Goal: Task Accomplishment & Management: Manage account settings

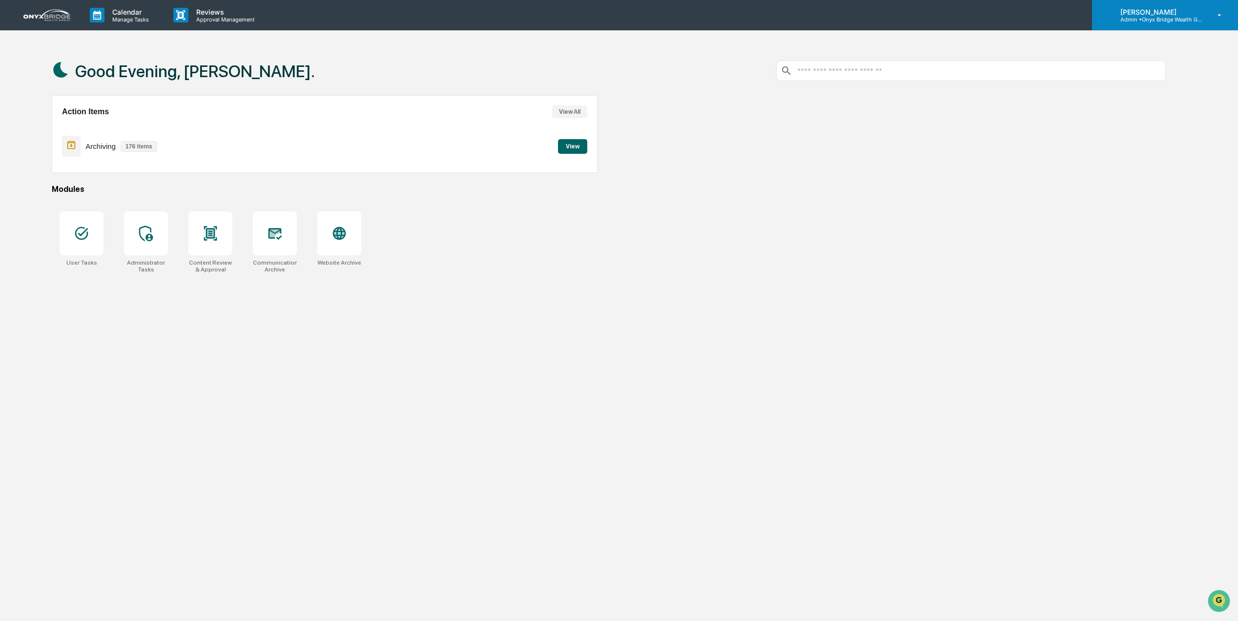
click at [1155, 22] on p "Admin • Onyx Bridge Wealth Group LLC" at bounding box center [1158, 19] width 91 height 7
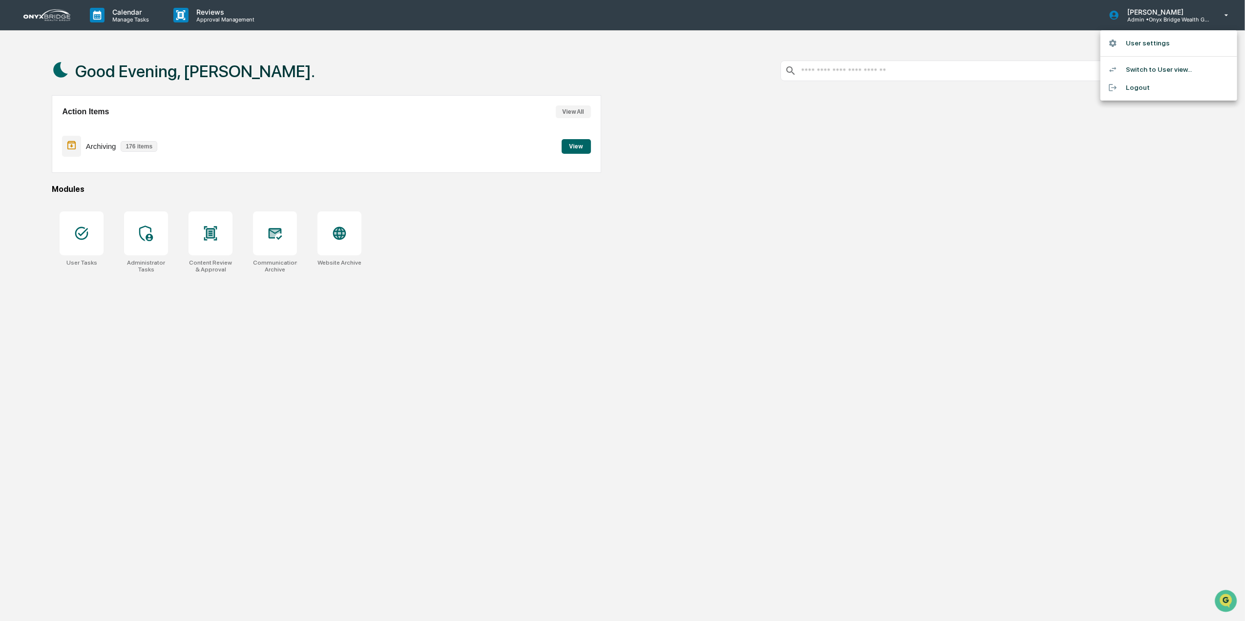
drag, startPoint x: 1153, startPoint y: 40, endPoint x: 1154, endPoint y: 63, distance: 24.0
click at [1154, 63] on ul "User settings Switch to User view... Logout" at bounding box center [1168, 65] width 137 height 70
click at [1154, 63] on li "Switch to User view..." at bounding box center [1168, 70] width 137 height 18
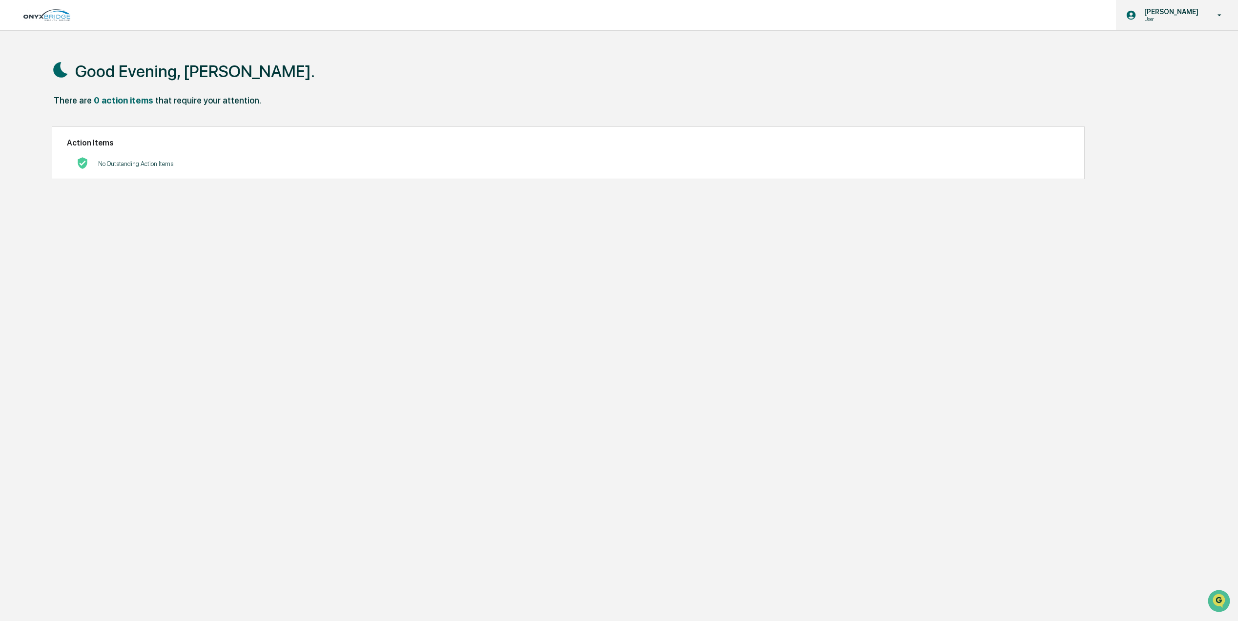
click at [1172, 12] on p "[PERSON_NAME]" at bounding box center [1170, 12] width 67 height 8
click at [1155, 42] on li "Switch to Admin view..." at bounding box center [1168, 50] width 137 height 18
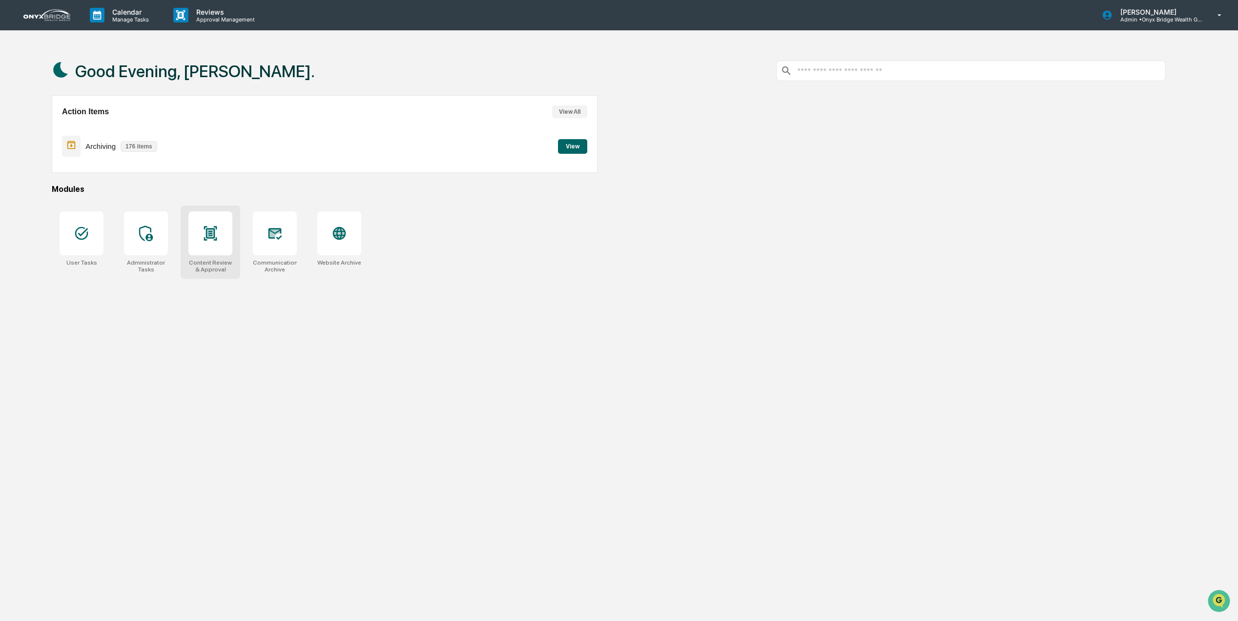
click at [229, 231] on div at bounding box center [210, 233] width 44 height 44
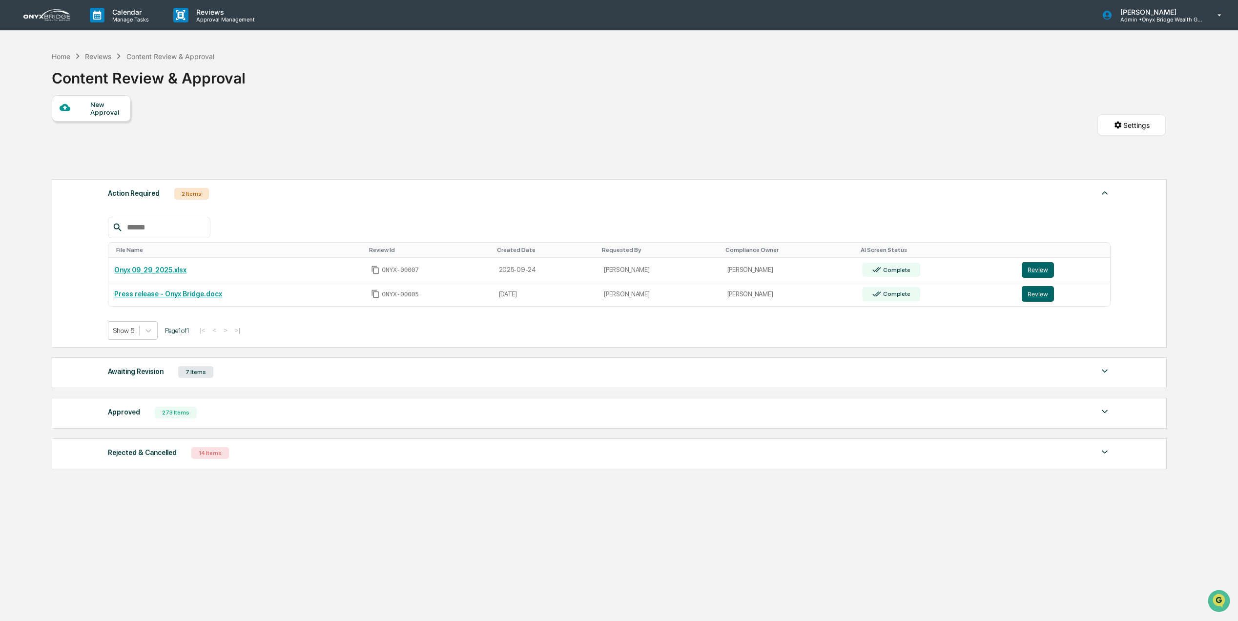
click at [194, 377] on div "7 Items" at bounding box center [195, 372] width 35 height 12
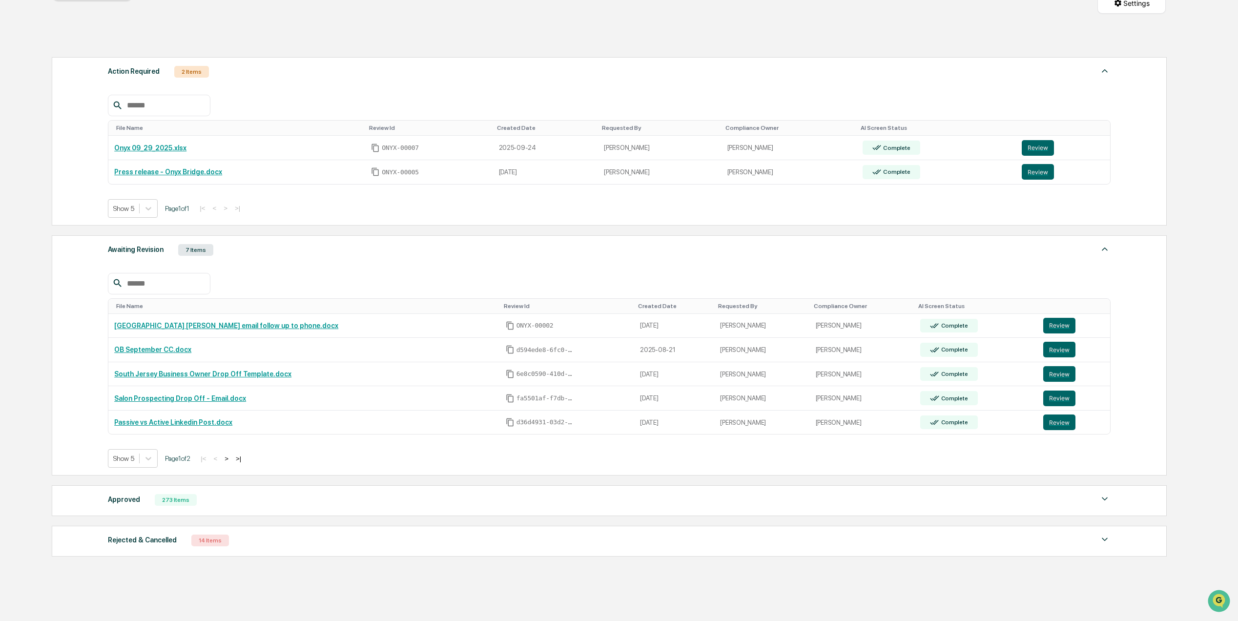
scroll to position [130, 0]
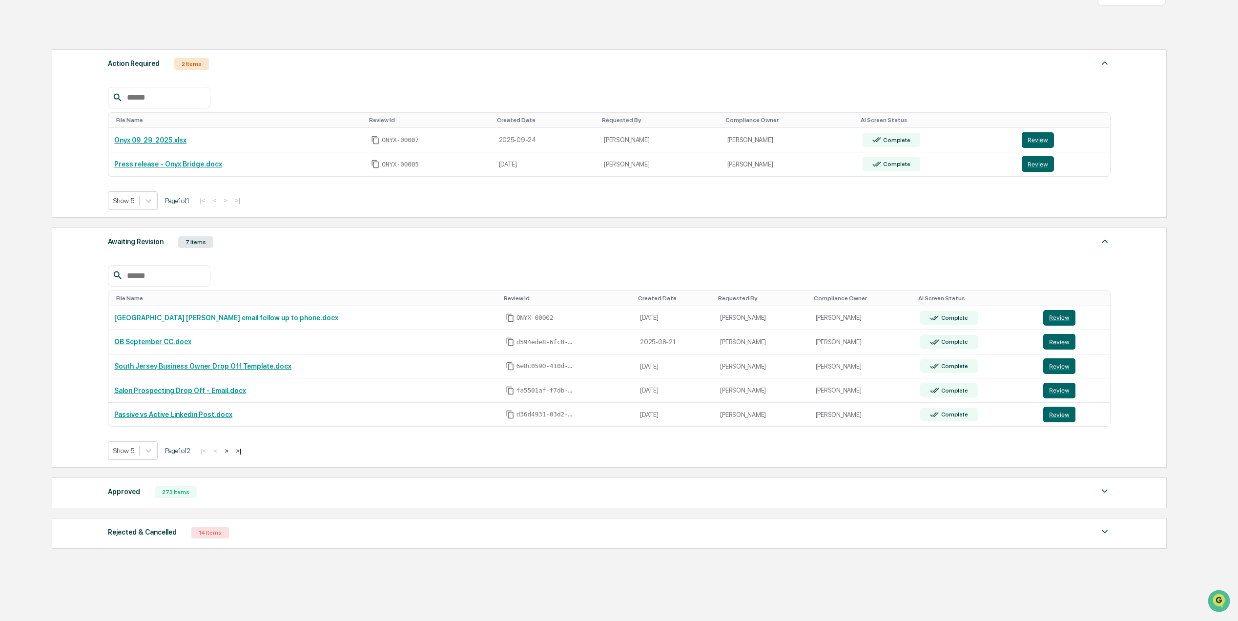
click at [172, 496] on div "273 Items" at bounding box center [176, 492] width 42 height 12
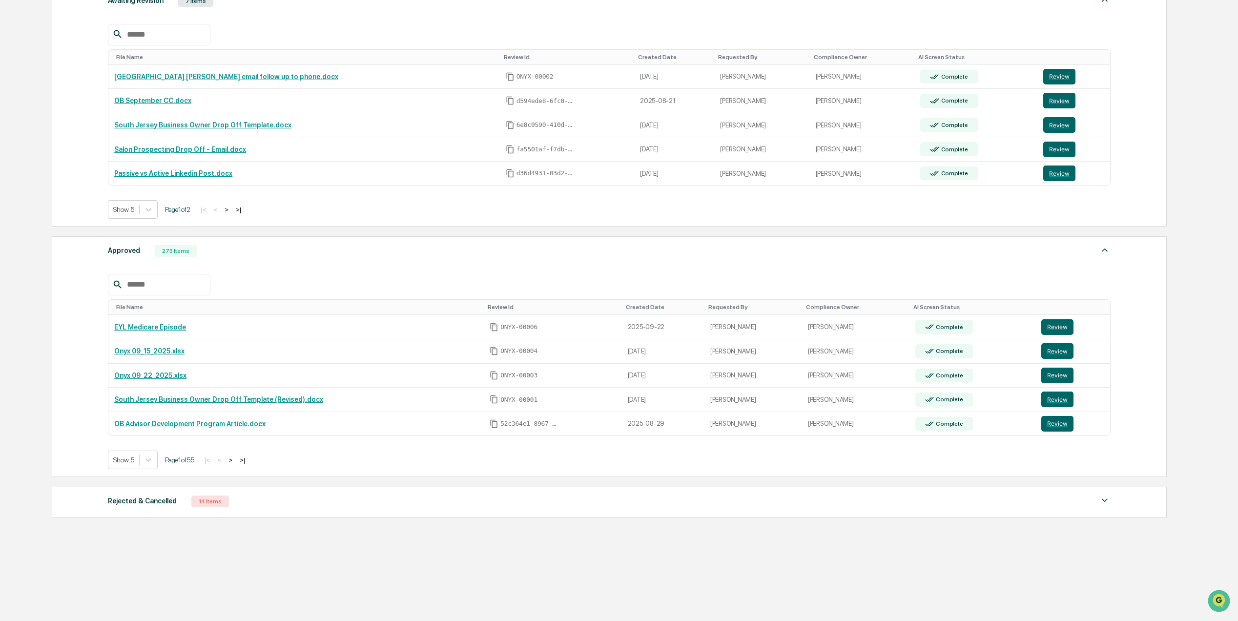
scroll to position [391, 0]
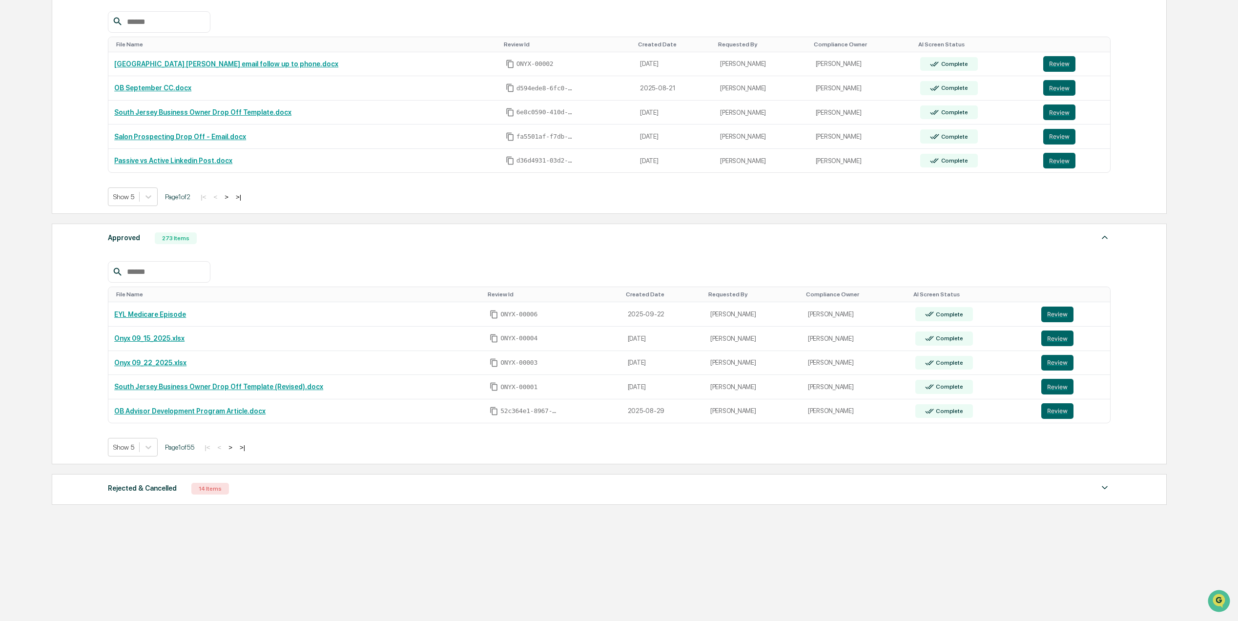
click at [248, 451] on button ">|" at bounding box center [242, 447] width 11 height 8
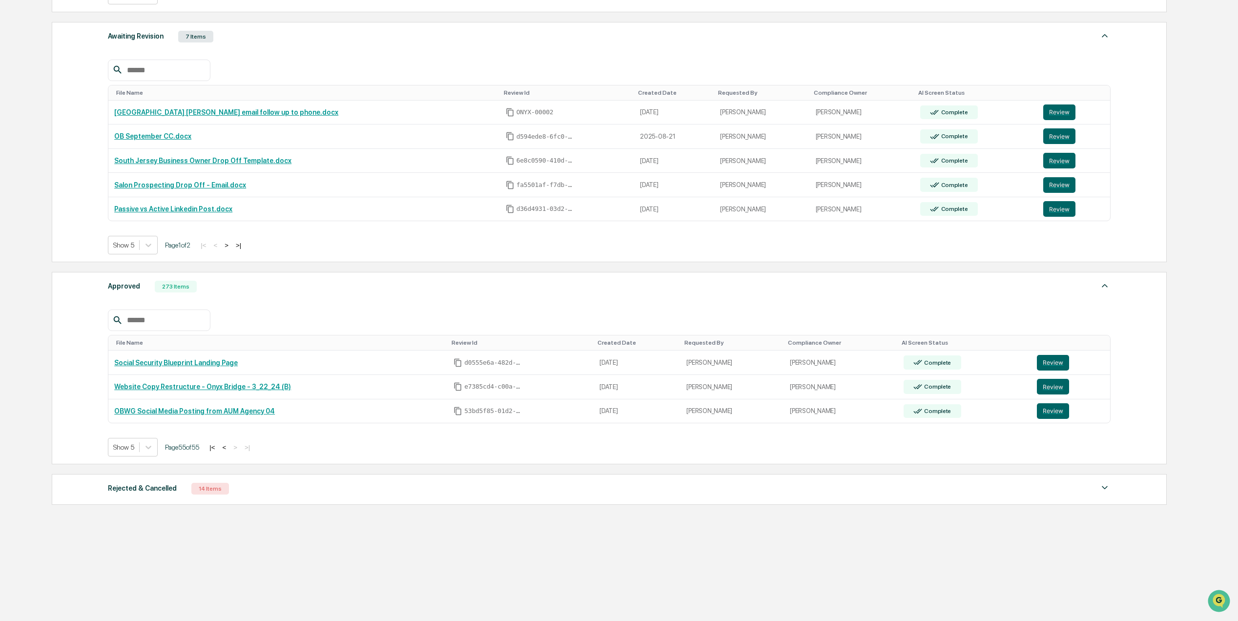
click at [217, 446] on button "|<" at bounding box center [212, 447] width 11 height 8
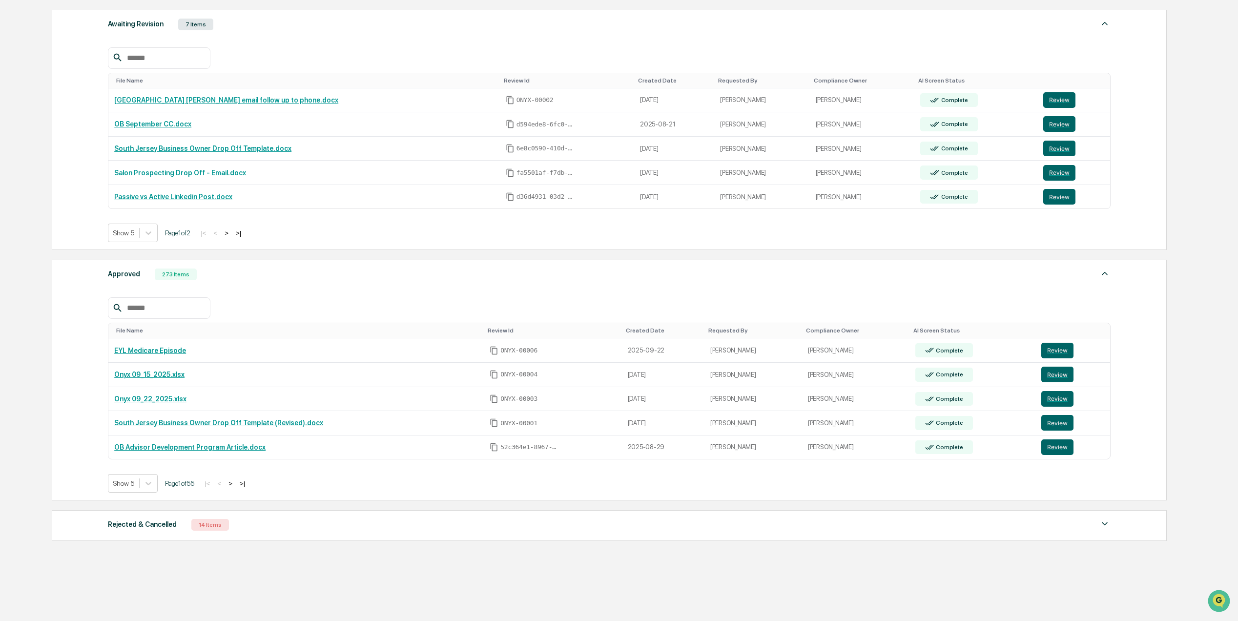
click at [233, 488] on button ">" at bounding box center [231, 483] width 10 height 8
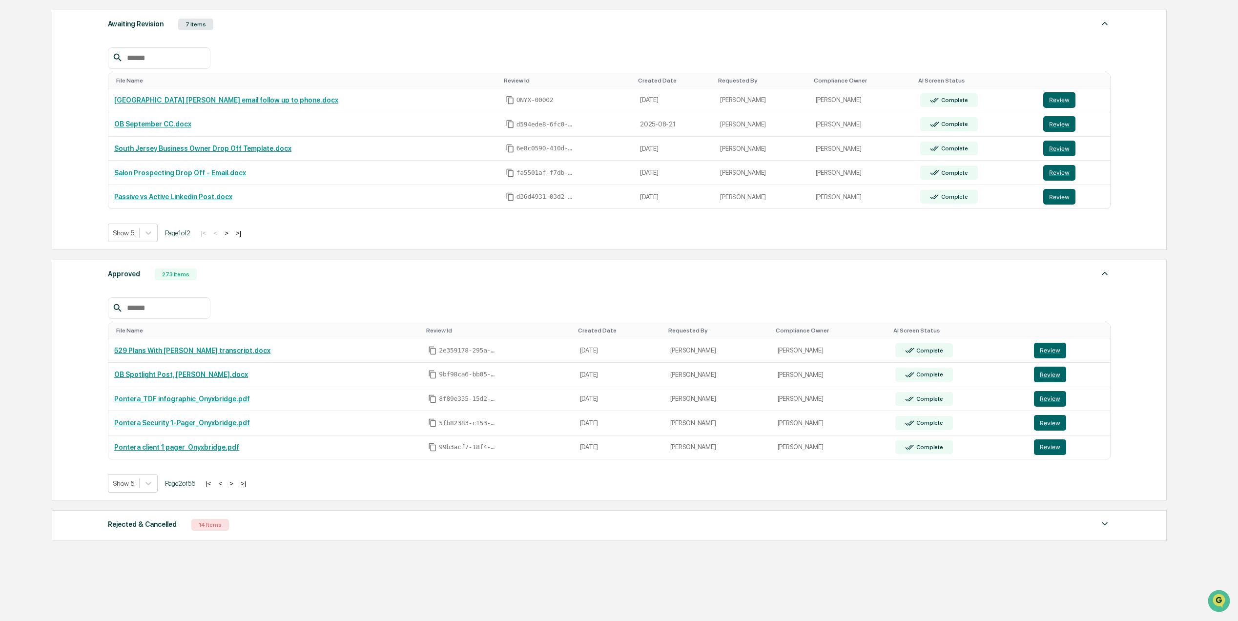
click at [236, 488] on button ">" at bounding box center [232, 483] width 10 height 8
click at [174, 451] on link "Spotlight Post- [PERSON_NAME]" at bounding box center [167, 447] width 106 height 8
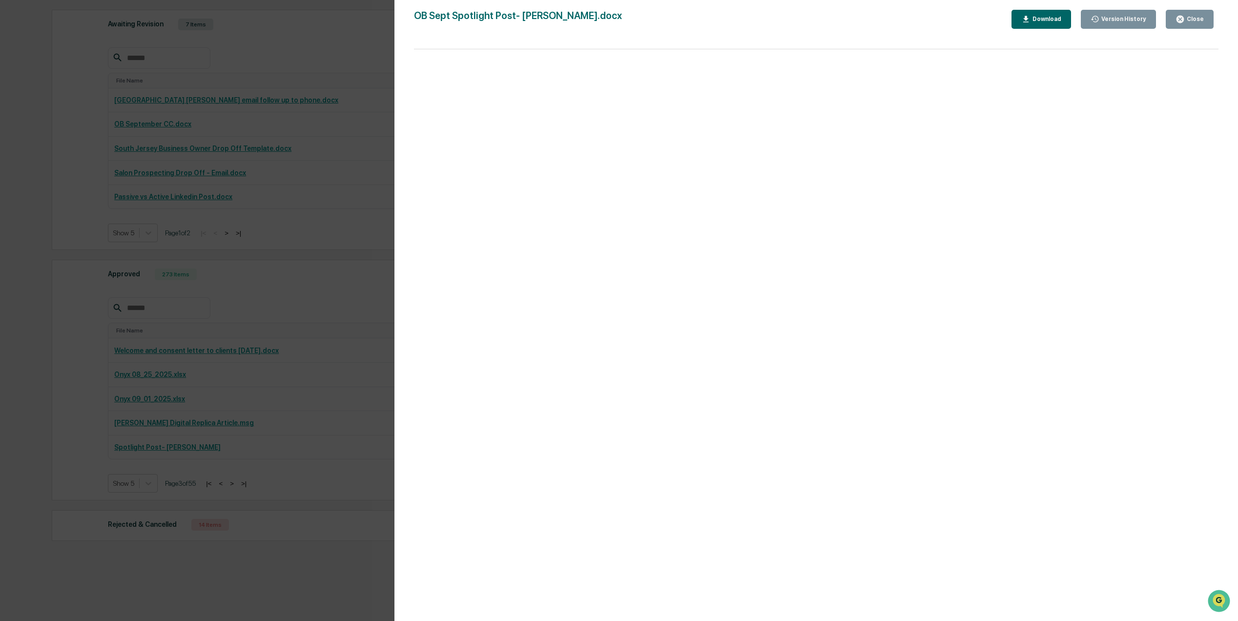
click at [1060, 21] on div "Download" at bounding box center [1046, 19] width 31 height 7
